Goal: Information Seeking & Learning: Learn about a topic

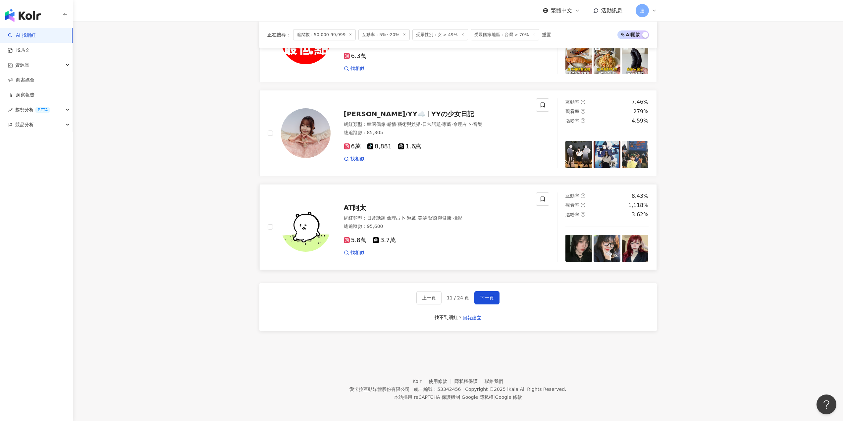
scroll to position [0, 344]
click at [431, 111] on span "YYの少女日記" at bounding box center [452, 114] width 43 height 8
click at [492, 293] on button "下一頁" at bounding box center [486, 297] width 25 height 13
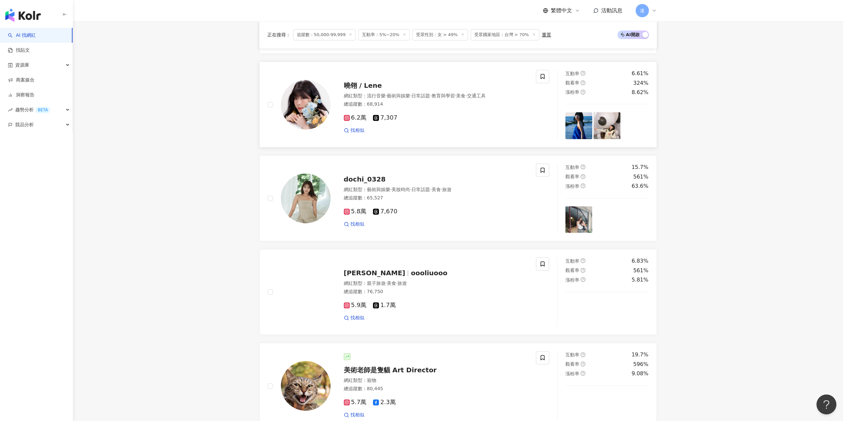
scroll to position [678, 0]
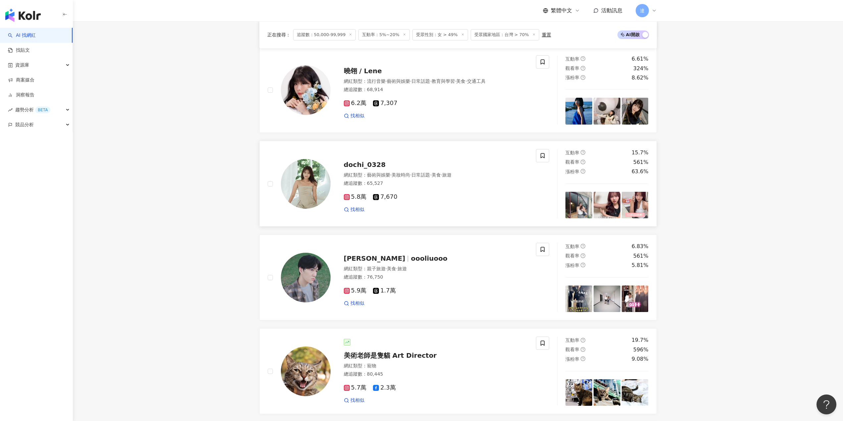
click at [349, 169] on span "dochi_0328" at bounding box center [365, 165] width 42 height 8
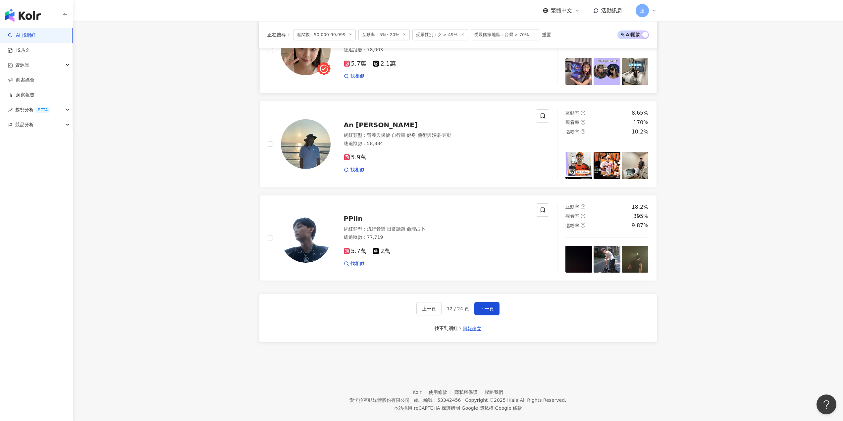
scroll to position [1108, 0]
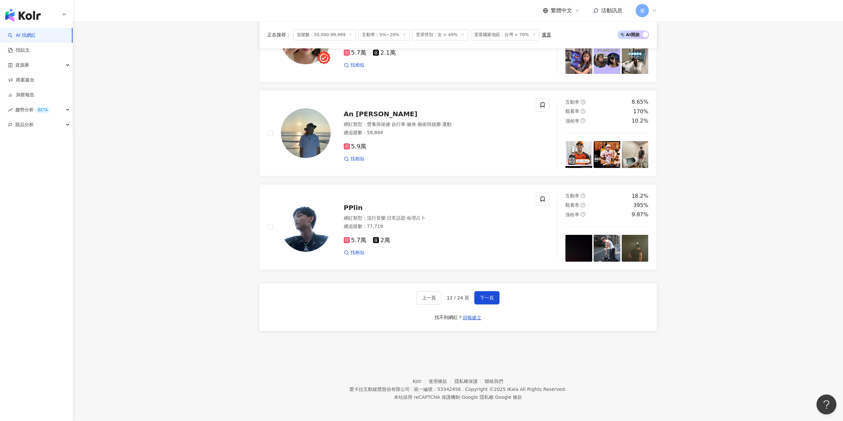
click at [499, 298] on div "上一頁 12 / 24 頁 下一頁 找不到網紅？ 回報建立" at bounding box center [457, 307] width 397 height 48
click at [496, 299] on button "下一頁" at bounding box center [486, 297] width 25 height 13
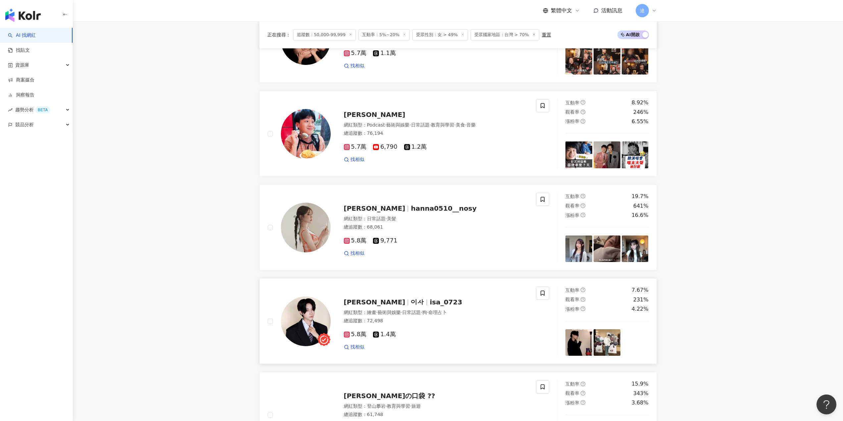
scroll to position [678, 0]
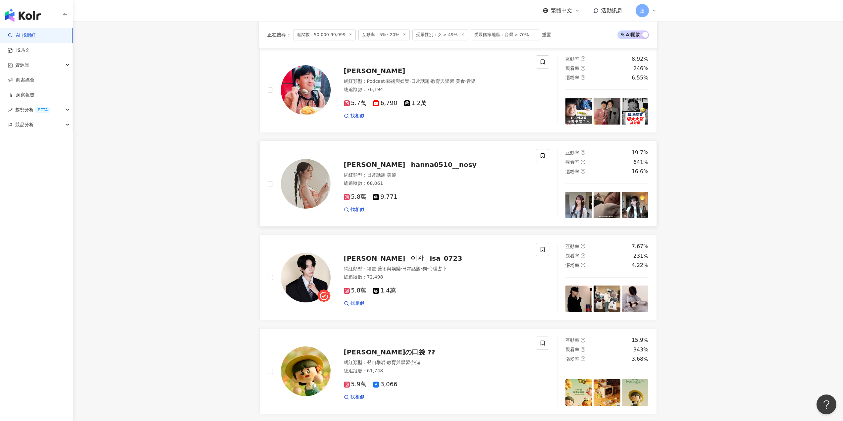
click at [411, 169] on span "hanna0510__nosy" at bounding box center [444, 165] width 66 height 8
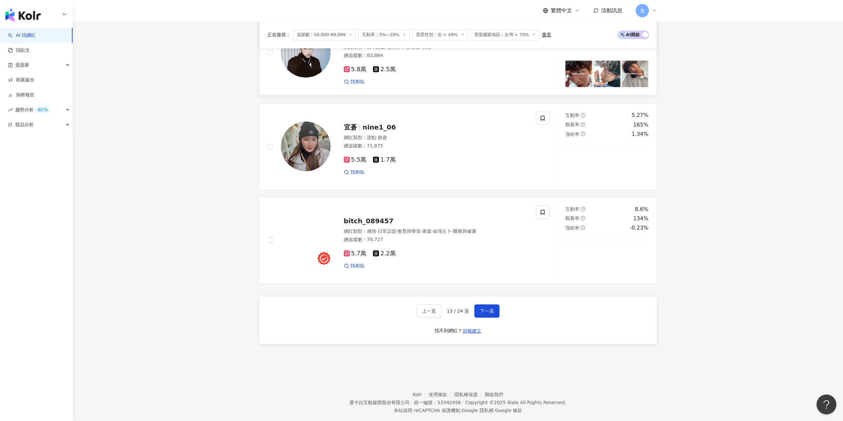
scroll to position [1108, 0]
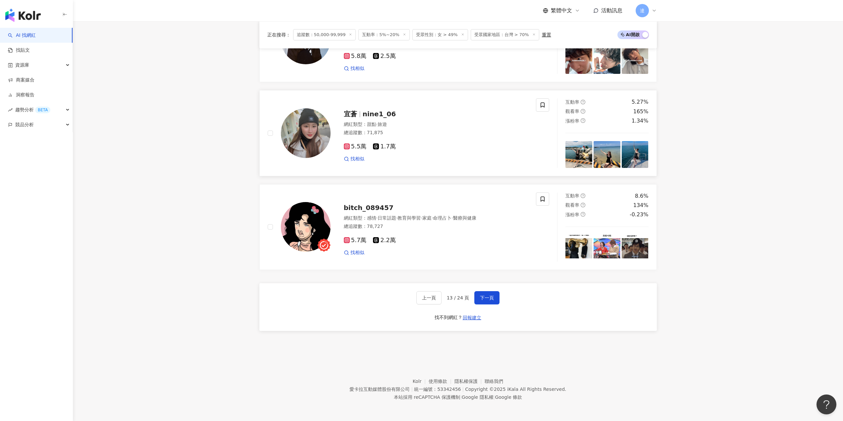
click at [377, 115] on span "nine1_06" at bounding box center [379, 114] width 33 height 8
click at [495, 300] on button "下一頁" at bounding box center [486, 297] width 25 height 13
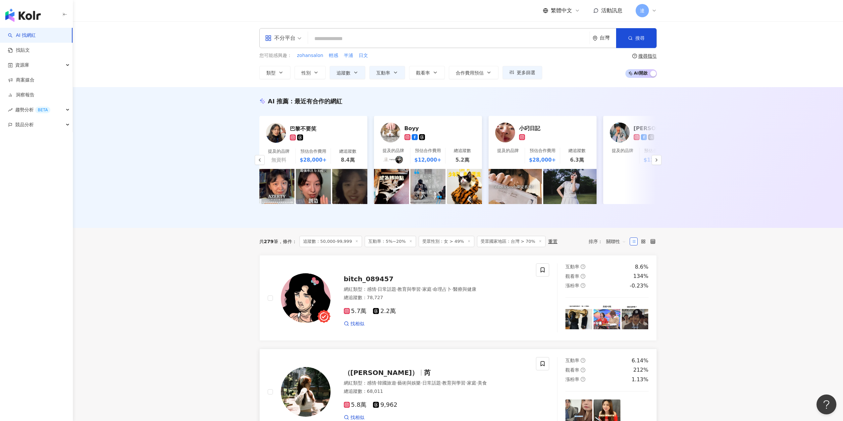
scroll to position [0, 0]
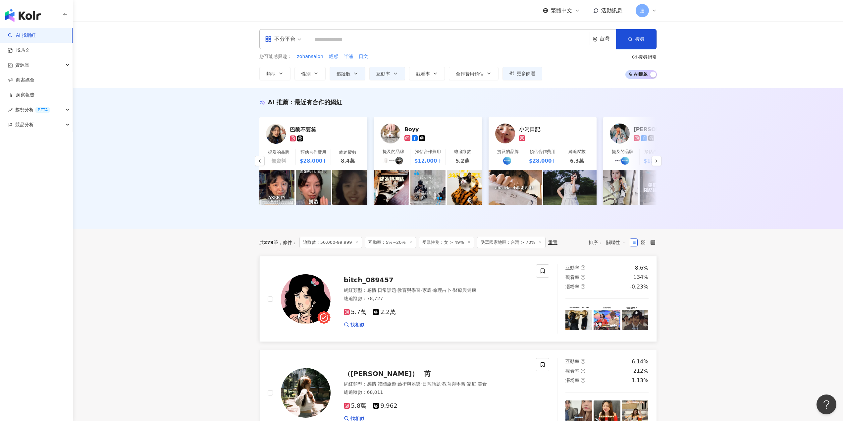
click at [377, 284] on span "bitch_089457" at bounding box center [369, 280] width 50 height 8
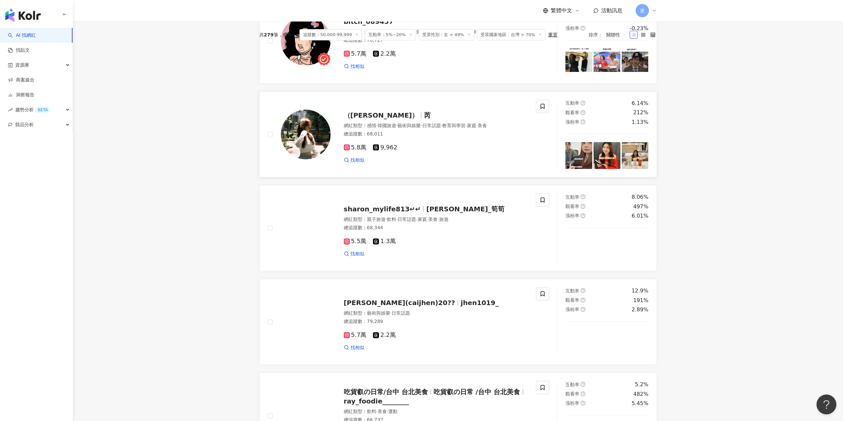
scroll to position [265, 0]
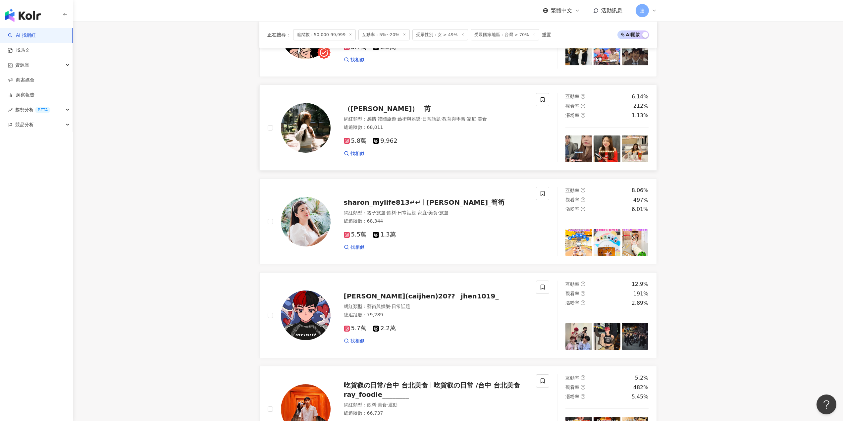
click at [448, 142] on div "5.8萬 9,962 找相似" at bounding box center [436, 144] width 184 height 25
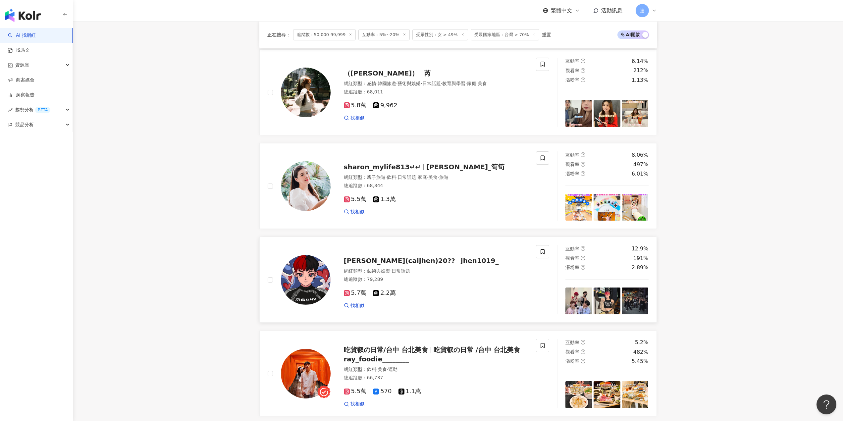
scroll to position [397, 0]
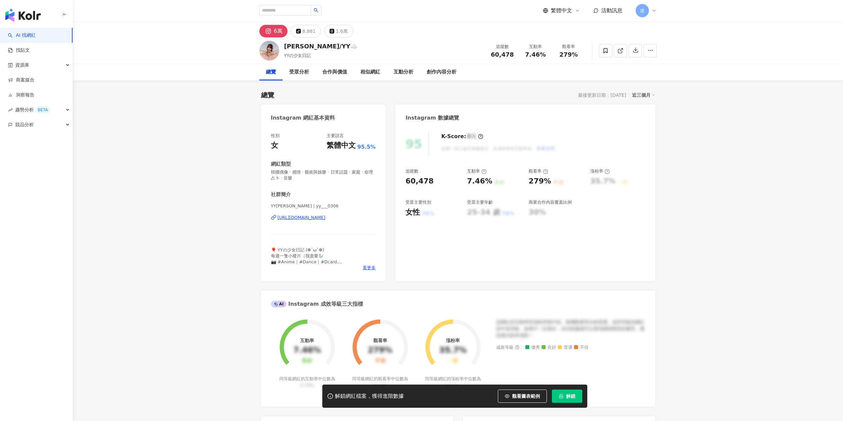
click at [326, 219] on div "[URL][DOMAIN_NAME]" at bounding box center [302, 218] width 48 height 6
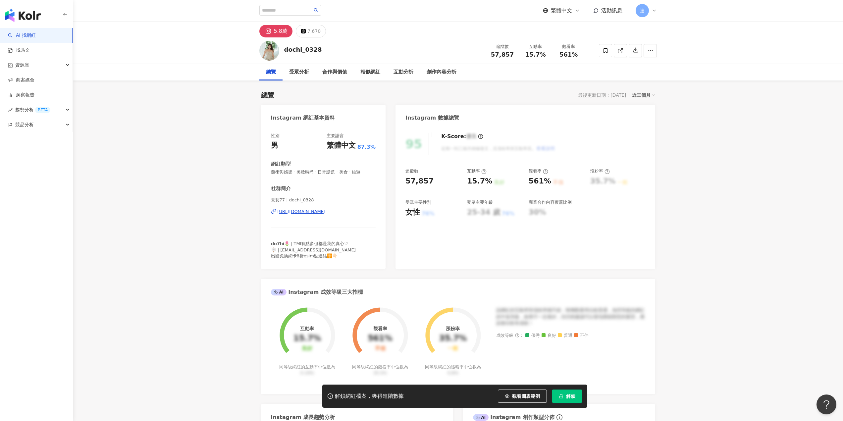
click at [313, 210] on div "https://www.instagram.com/dochi_0328/" at bounding box center [302, 212] width 48 height 6
click at [326, 213] on div "https://www.instagram.com/hanna0510__/" at bounding box center [302, 212] width 48 height 6
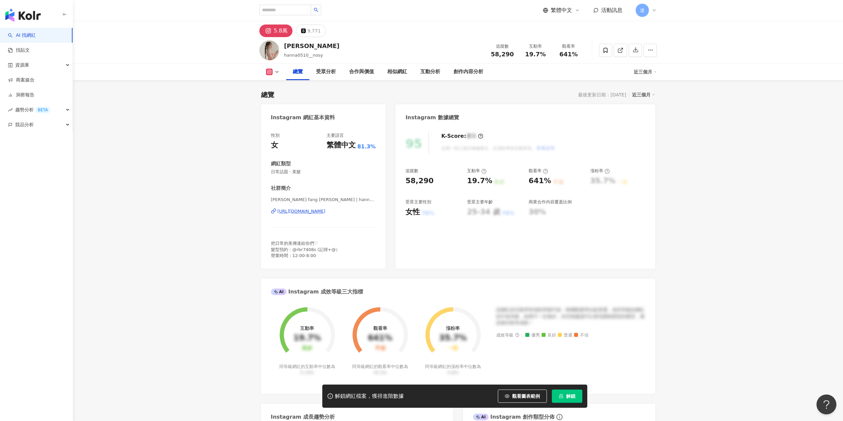
scroll to position [232, 0]
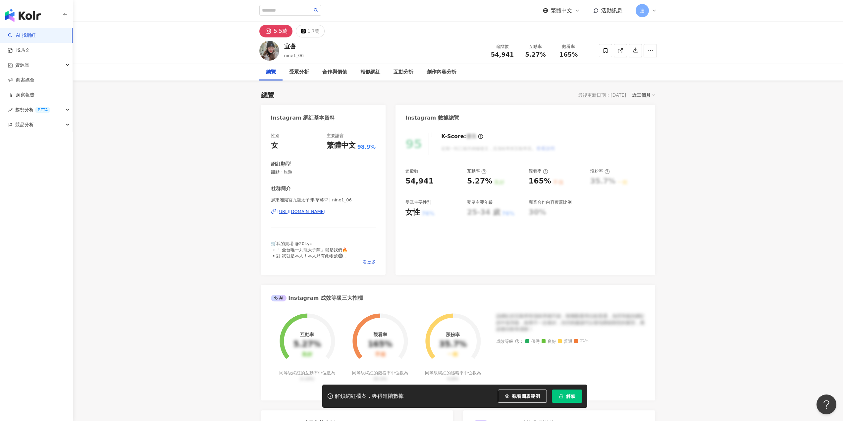
click at [308, 211] on div "https://www.instagram.com/nine1_06/" at bounding box center [302, 212] width 48 height 6
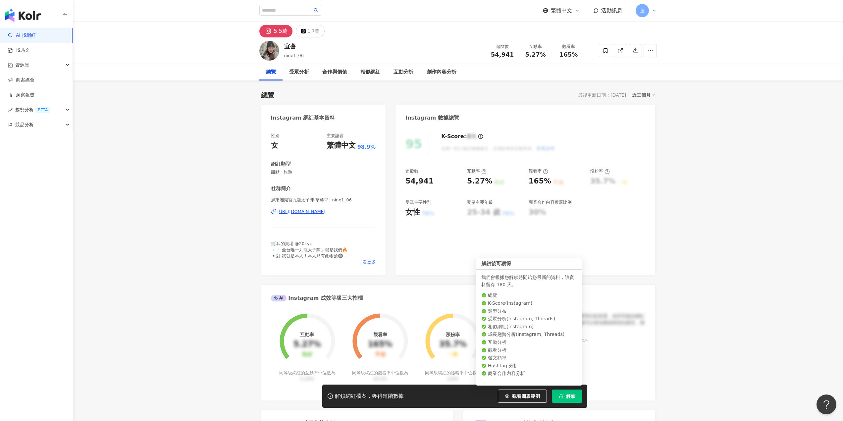
click at [556, 398] on button "解鎖" at bounding box center [567, 396] width 30 height 13
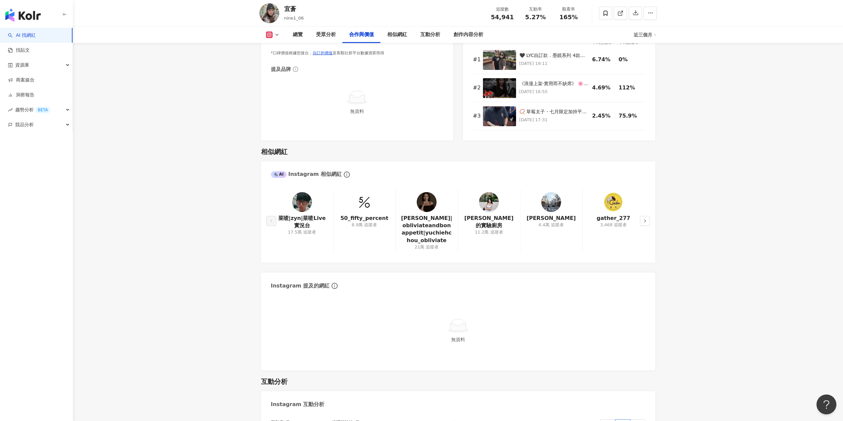
scroll to position [1027, 0]
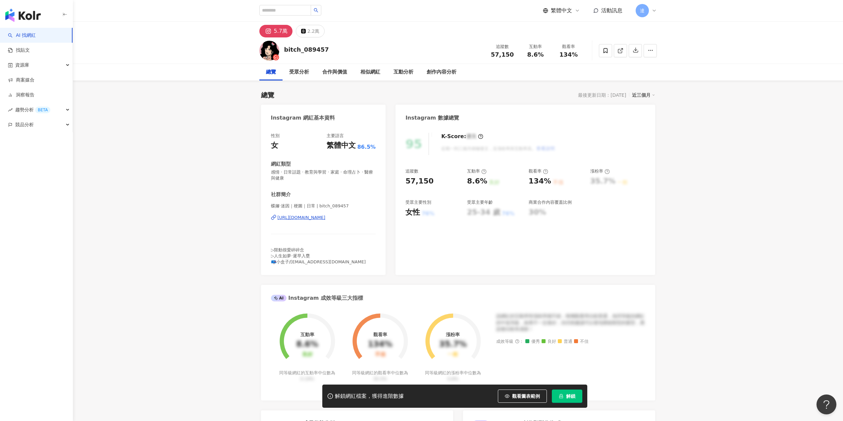
click at [326, 217] on div "https://www.instagram.com/bitch_089457/" at bounding box center [302, 218] width 48 height 6
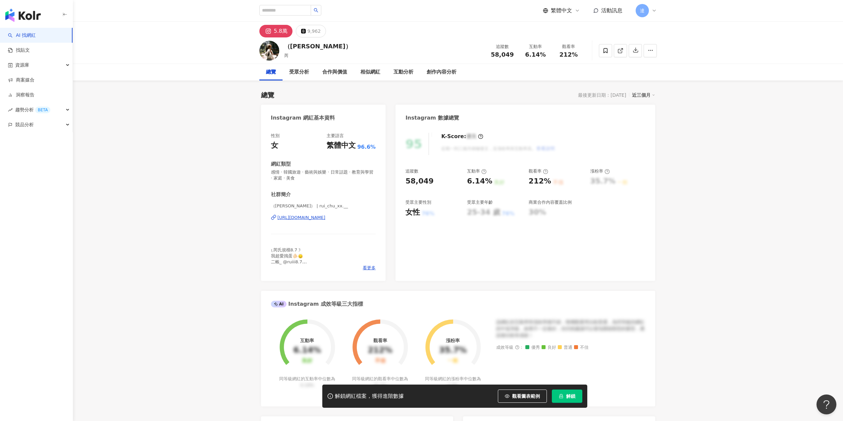
click at [323, 219] on div "https://www.instagram.com/rui_chu_xx.__/" at bounding box center [302, 218] width 48 height 6
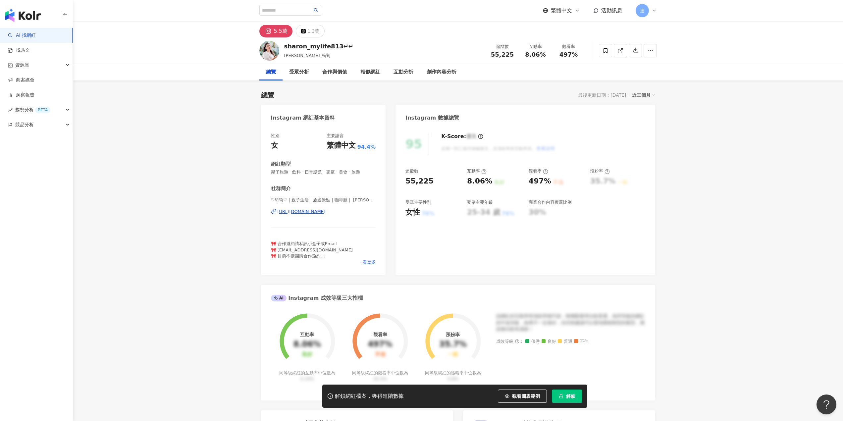
click at [326, 213] on div "[URL][DOMAIN_NAME]" at bounding box center [302, 212] width 48 height 6
